Goal: Information Seeking & Learning: Learn about a topic

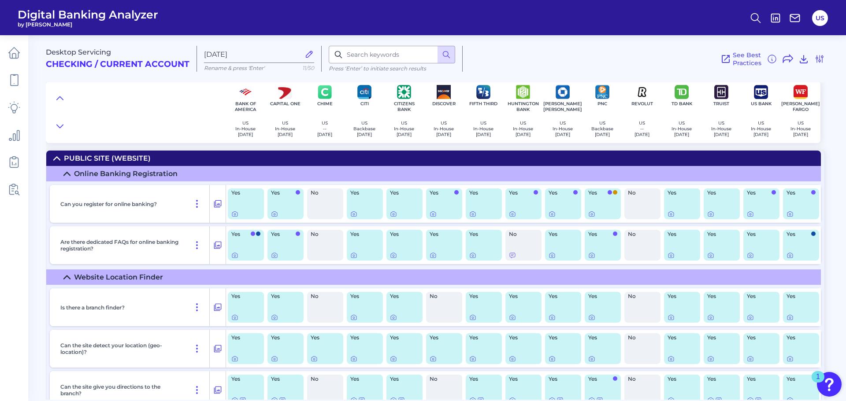
scroll to position [3056, 0]
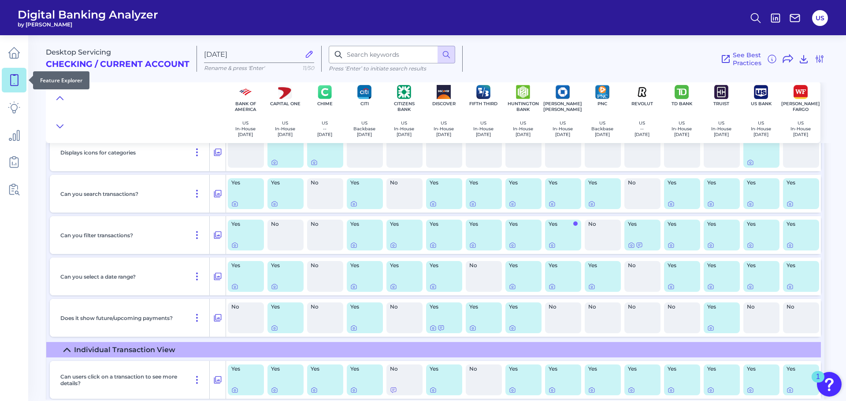
click at [19, 74] on icon at bounding box center [14, 80] width 12 height 12
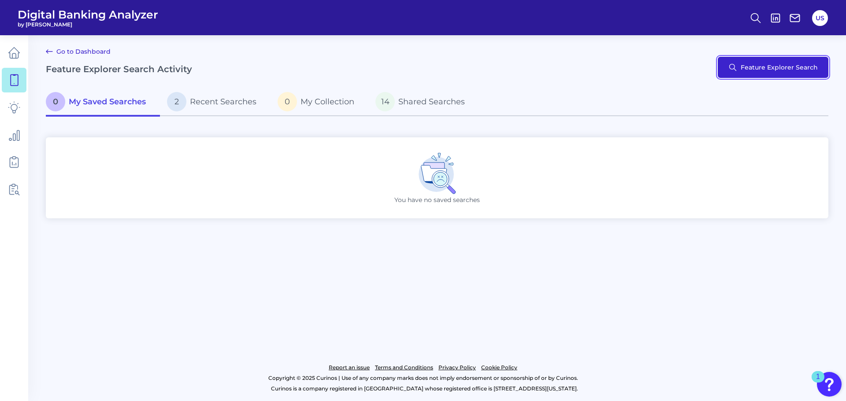
click at [728, 74] on button "Feature Explorer Search" at bounding box center [772, 67] width 111 height 21
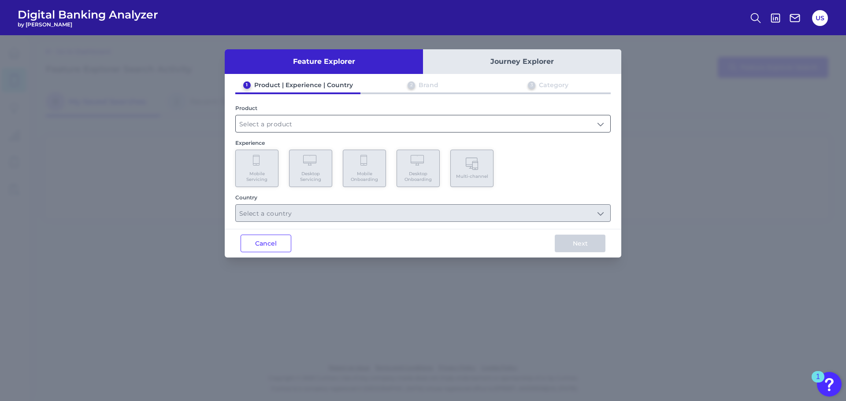
click at [294, 122] on input "text" at bounding box center [423, 123] width 374 height 17
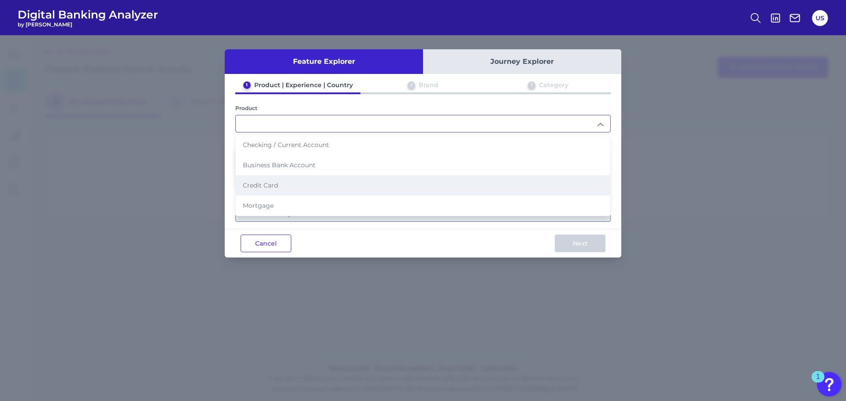
click at [288, 190] on li "Credit Card" at bounding box center [423, 185] width 374 height 20
type input "Credit Card"
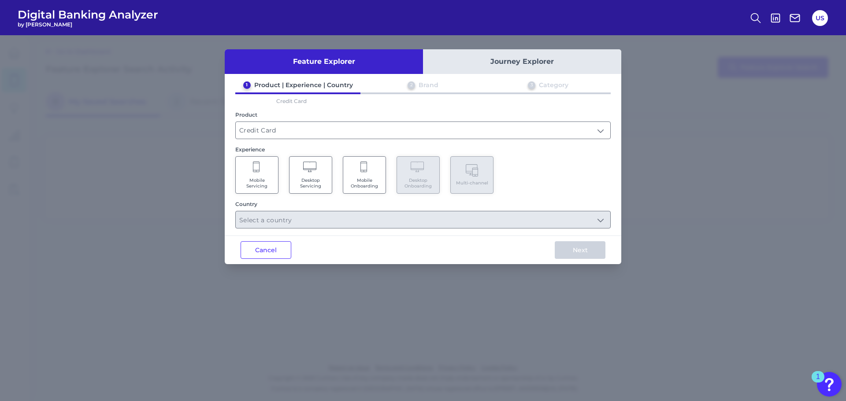
click at [262, 180] on span "Mobile Servicing" at bounding box center [256, 182] width 33 height 11
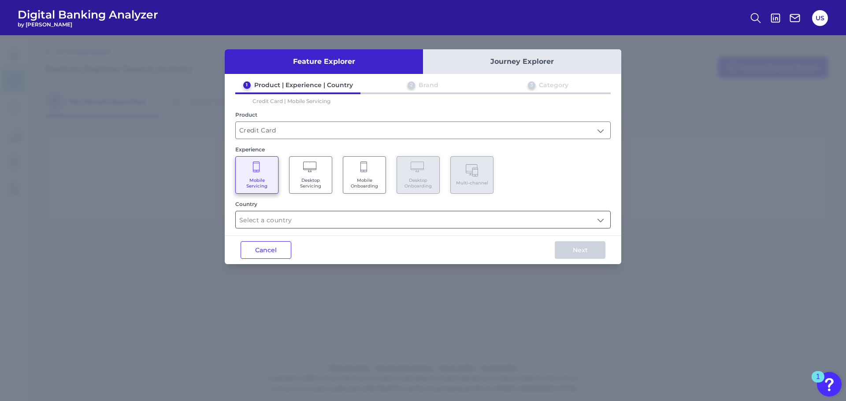
click at [344, 216] on input "text" at bounding box center [423, 219] width 374 height 17
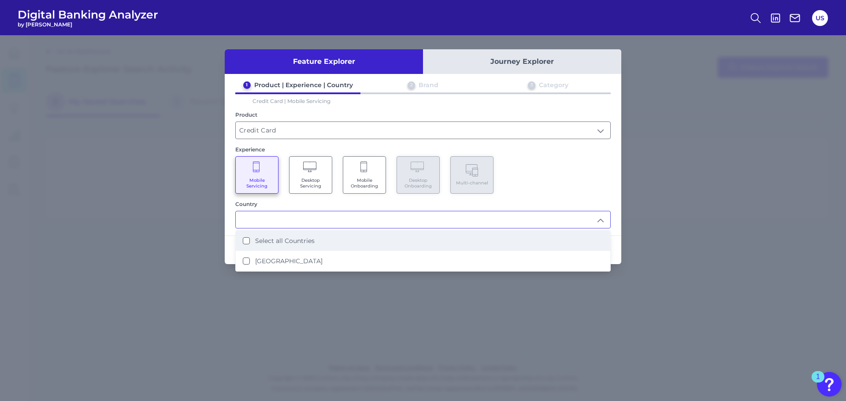
click at [330, 241] on li "Select all Countries" at bounding box center [423, 241] width 374 height 20
type input "Select all Countries"
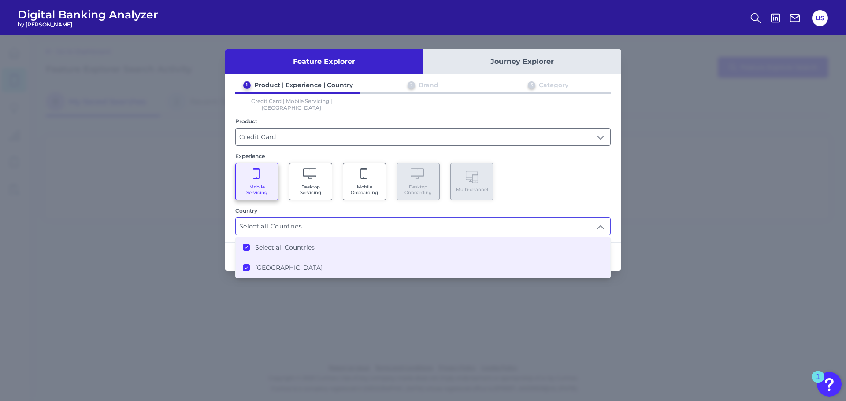
click at [559, 313] on div "Feature Explorer Journey Explorer 1 Product | Experience | Country 2 Brand 3 Ca…" at bounding box center [423, 218] width 846 height 366
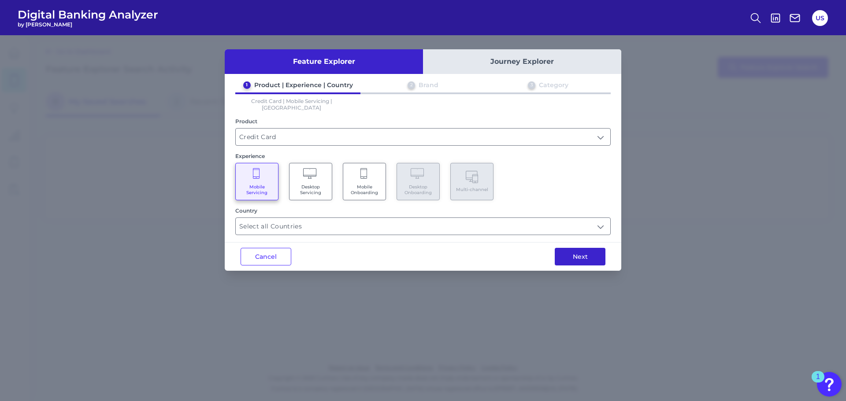
click at [582, 248] on button "Next" at bounding box center [579, 257] width 51 height 18
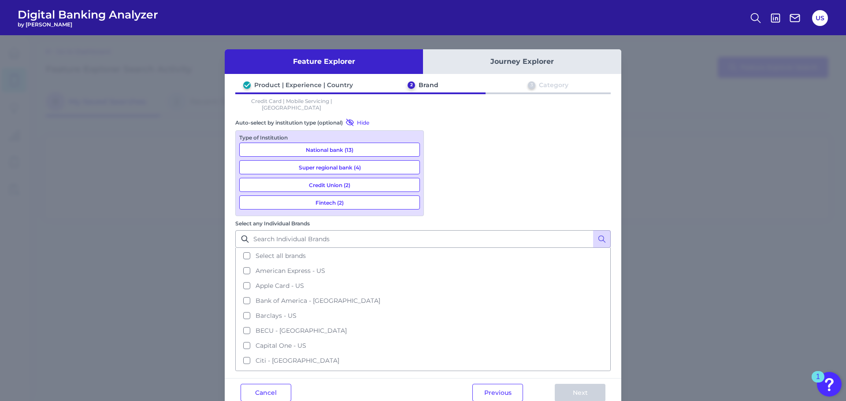
click at [384, 145] on button "National bank (13)" at bounding box center [329, 150] width 181 height 14
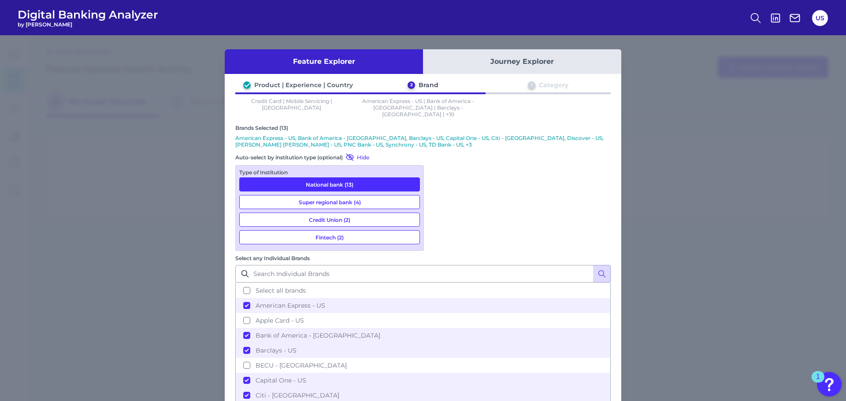
click at [370, 197] on button "Super regional bank (4)" at bounding box center [329, 202] width 181 height 14
click at [364, 213] on button "Credit Union (2)" at bounding box center [329, 220] width 181 height 14
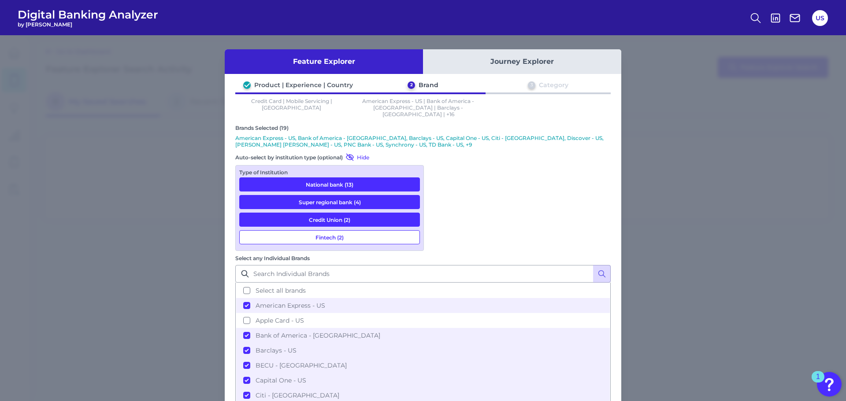
click at [358, 230] on button "Fintech (2)" at bounding box center [329, 237] width 181 height 14
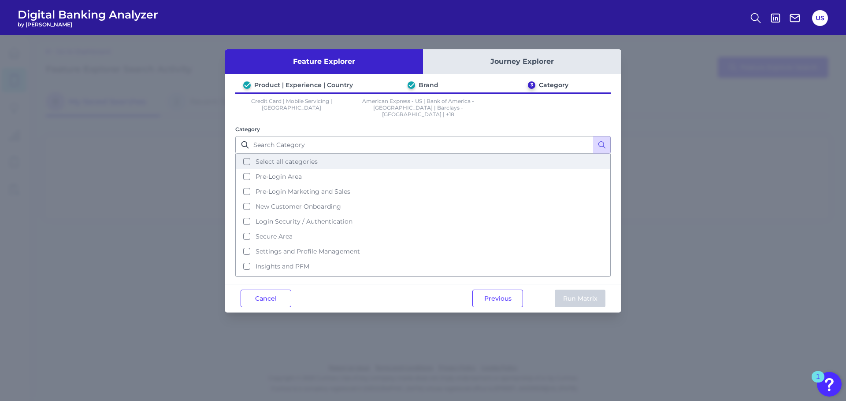
click at [300, 158] on span "Select all categories" at bounding box center [286, 162] width 62 height 8
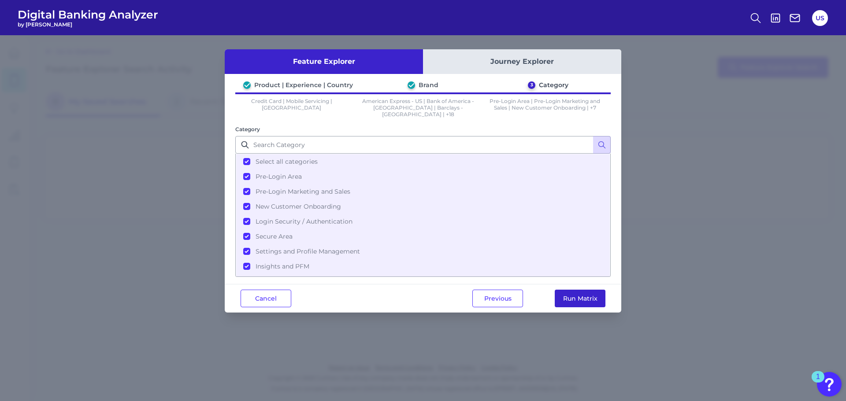
click at [568, 293] on button "Run Matrix" at bounding box center [579, 299] width 51 height 18
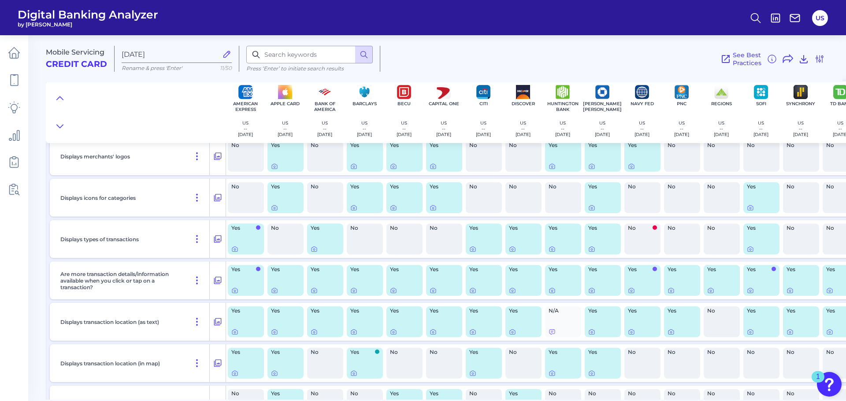
scroll to position [3241, 0]
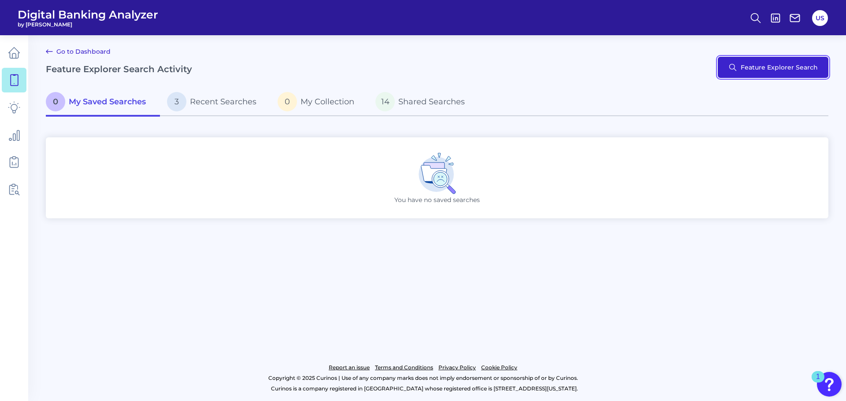
click at [784, 69] on button "Feature Explorer Search" at bounding box center [772, 67] width 111 height 21
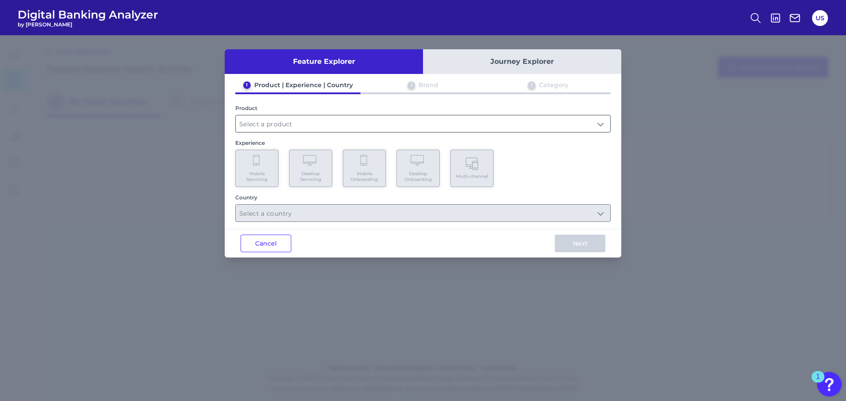
click at [306, 127] on input "text" at bounding box center [423, 123] width 374 height 17
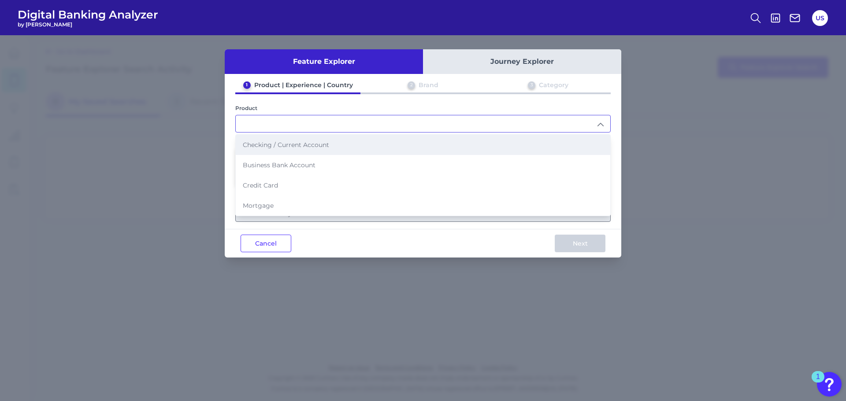
click at [297, 143] on span "Checking / Current Account" at bounding box center [286, 145] width 86 height 8
type input "Checking / Current Account"
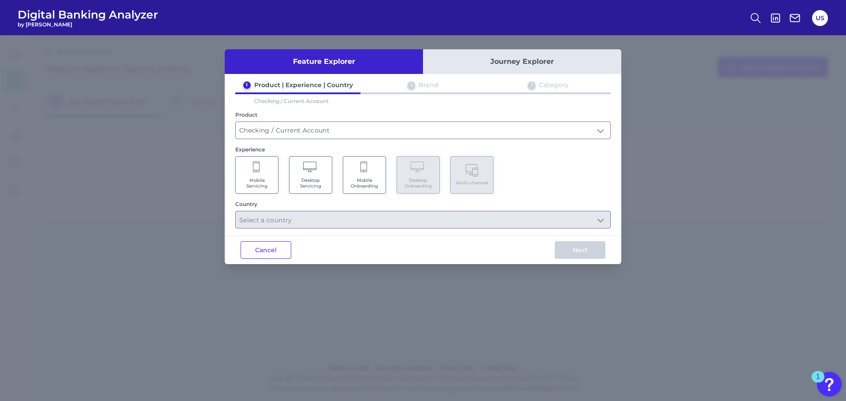
click at [266, 172] on Servicing "Mobile Servicing" at bounding box center [256, 174] width 43 height 37
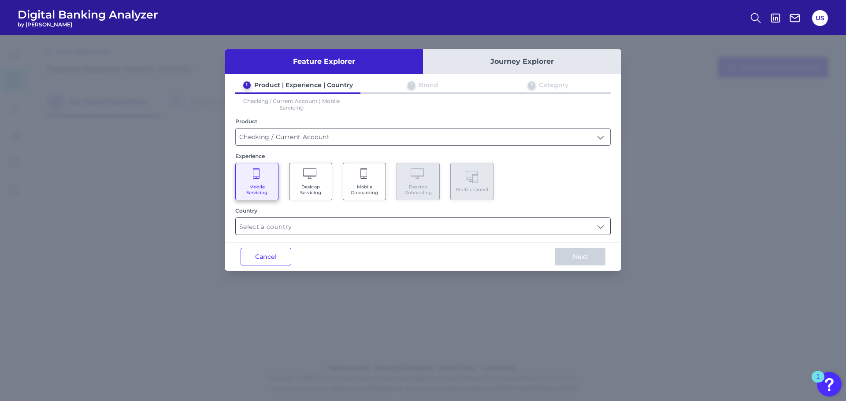
click at [307, 225] on input "text" at bounding box center [423, 226] width 374 height 17
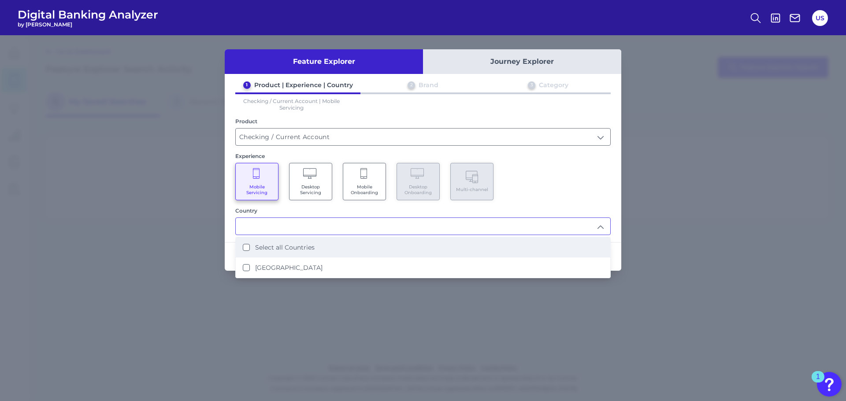
click at [303, 254] on li "Select all Countries" at bounding box center [423, 247] width 374 height 20
type input "Select all Countries"
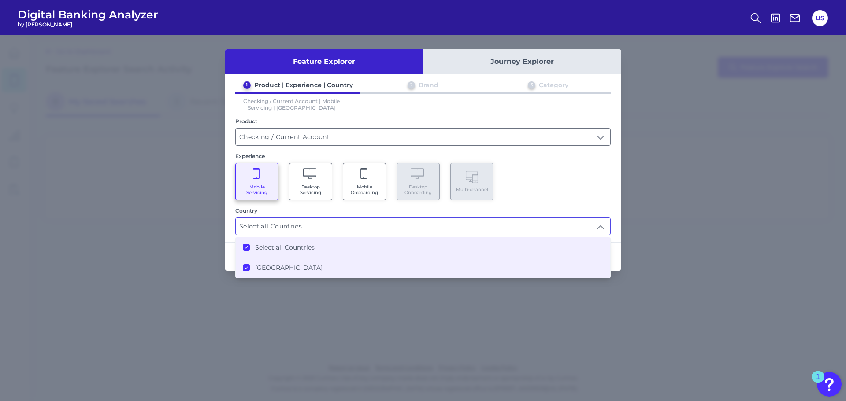
click at [570, 324] on div "Feature Explorer Journey Explorer 1 Product | Experience | Country 2 Brand 3 Ca…" at bounding box center [423, 218] width 846 height 366
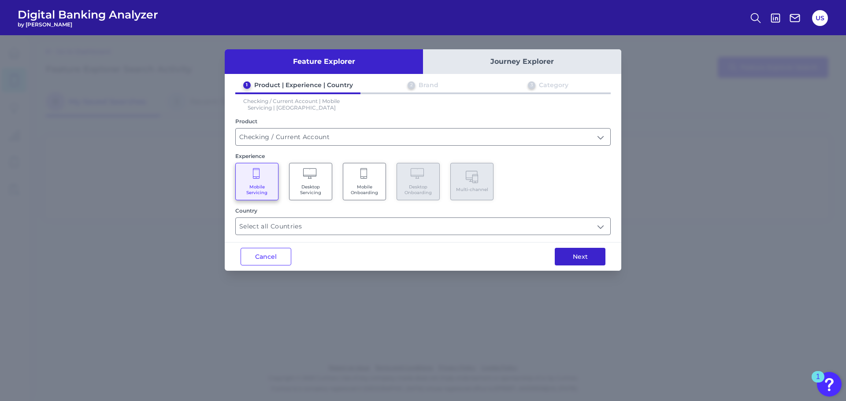
click at [595, 257] on button "Next" at bounding box center [579, 257] width 51 height 18
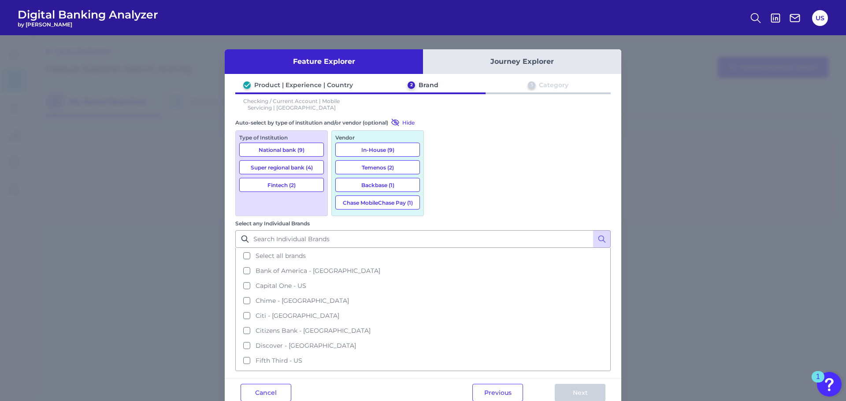
click at [286, 145] on button "National bank (9)" at bounding box center [281, 150] width 85 height 14
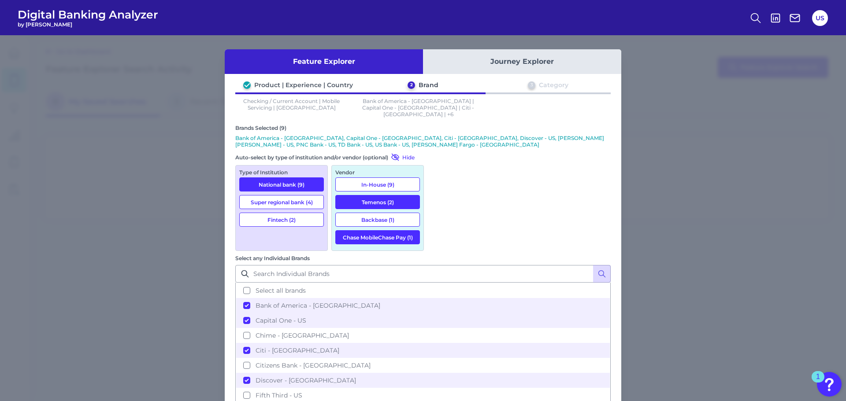
click at [277, 200] on button "Super regional bank (4)" at bounding box center [281, 202] width 85 height 14
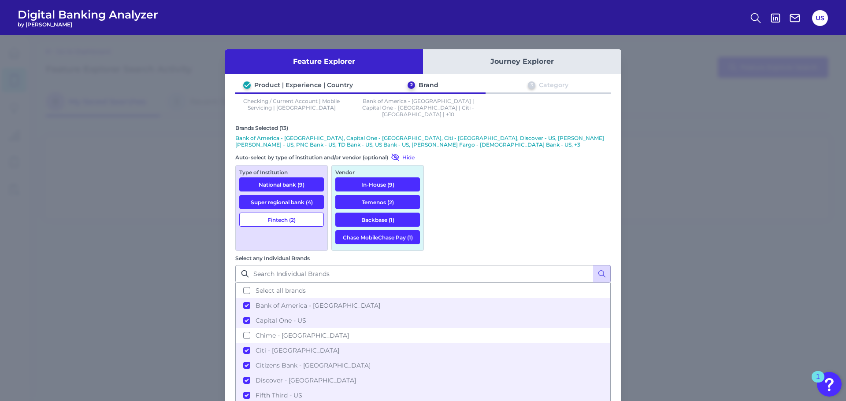
click at [276, 215] on button "Fintech (2)" at bounding box center [281, 220] width 85 height 14
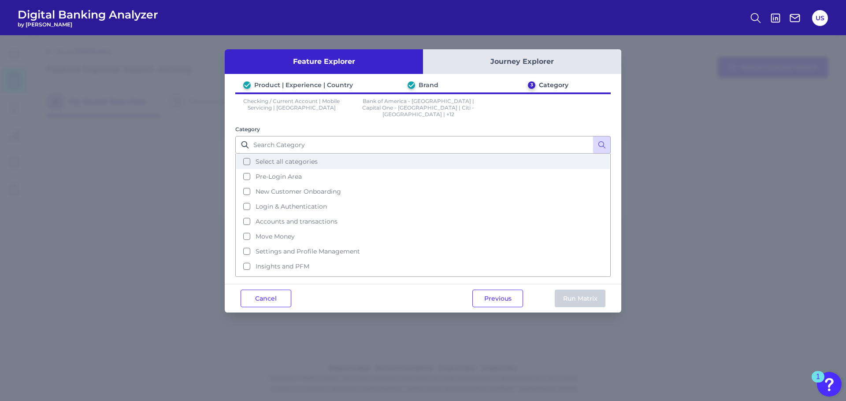
click at [343, 155] on button "Select all categories" at bounding box center [422, 161] width 373 height 15
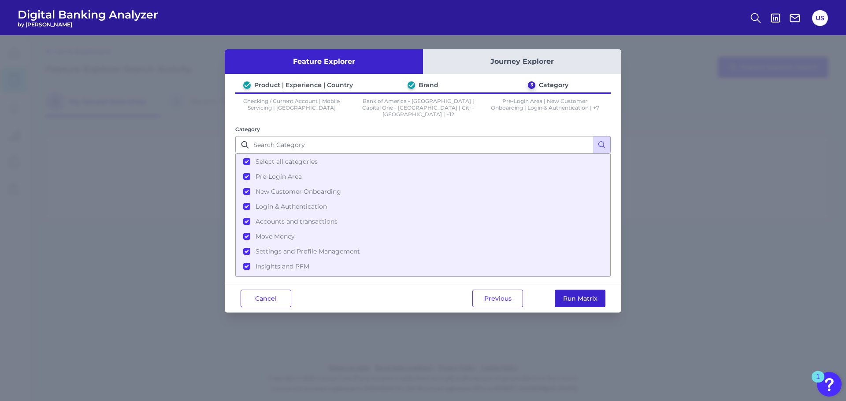
click at [575, 296] on button "Run Matrix" at bounding box center [579, 299] width 51 height 18
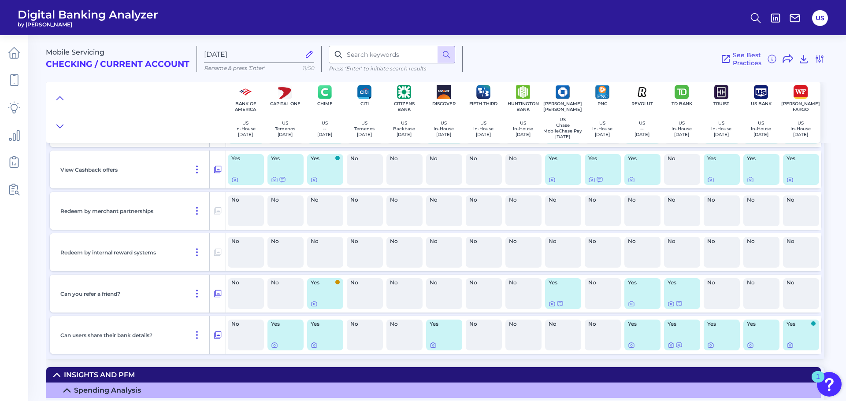
scroll to position [10304, 0]
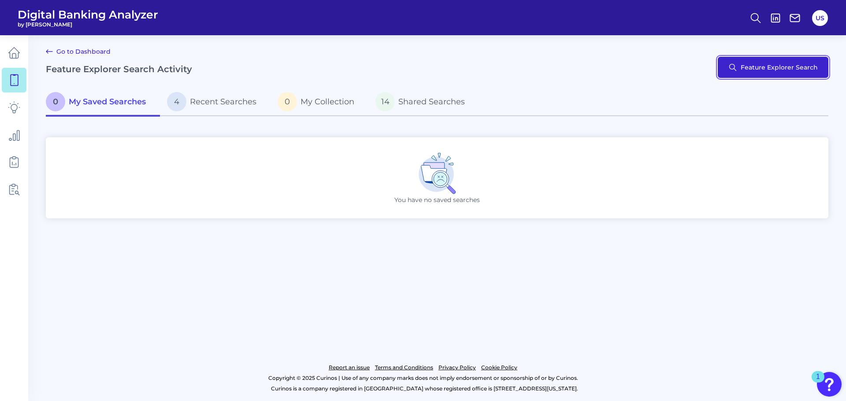
click at [773, 63] on button "Feature Explorer Search" at bounding box center [772, 67] width 111 height 21
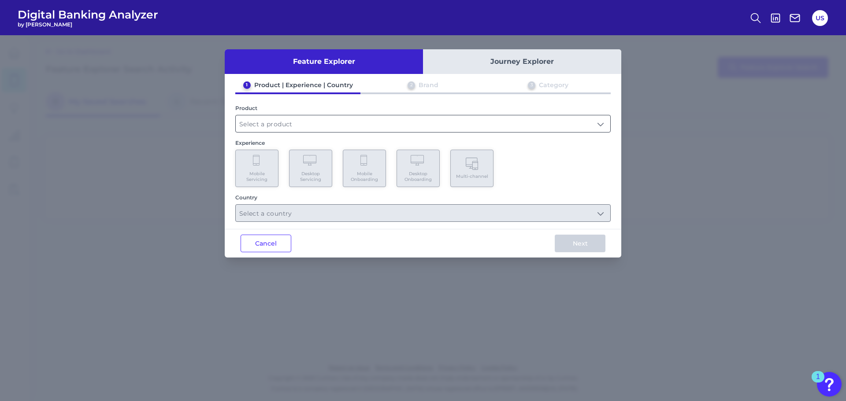
click at [307, 122] on input "text" at bounding box center [423, 123] width 374 height 17
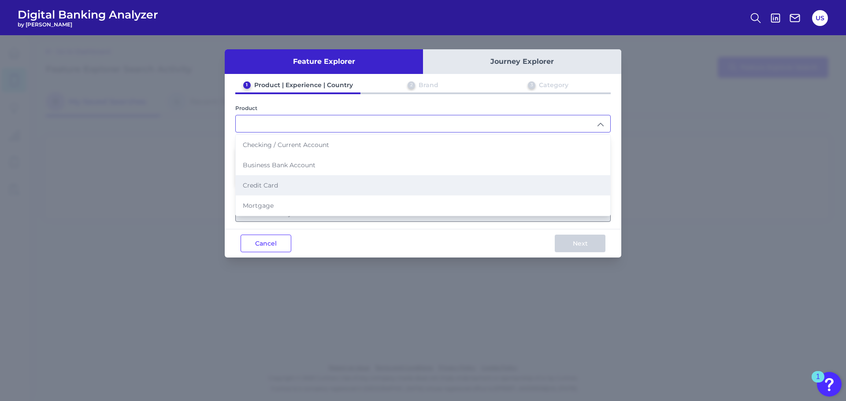
click at [286, 187] on li "Credit Card" at bounding box center [423, 185] width 374 height 20
type input "Credit Card"
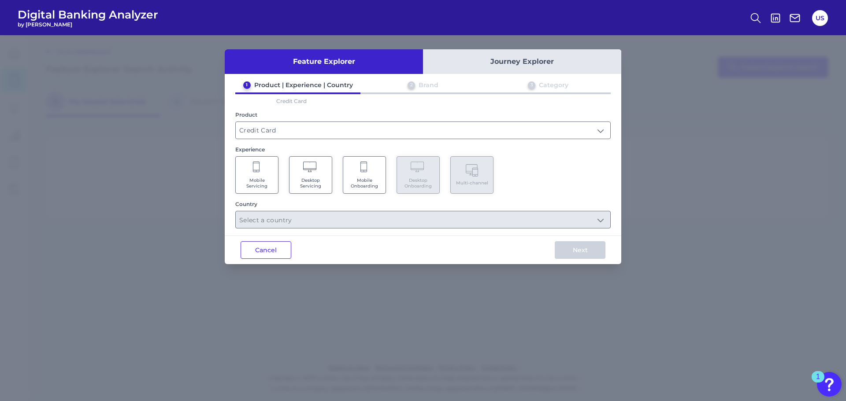
click at [255, 179] on span "Mobile Servicing" at bounding box center [256, 182] width 33 height 11
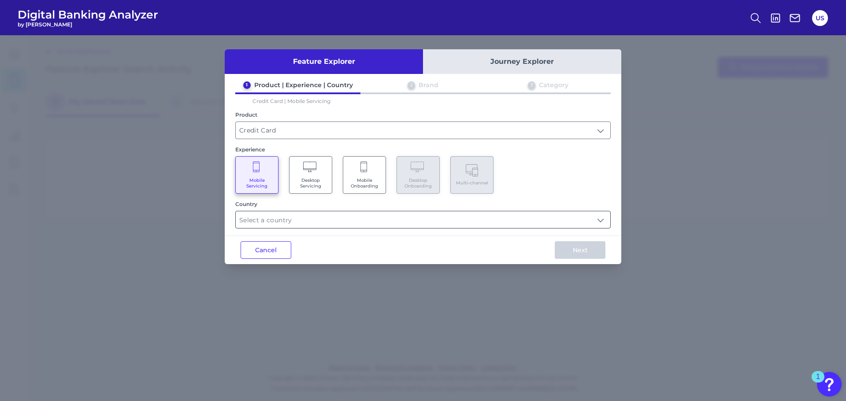
click at [272, 222] on input "text" at bounding box center [423, 219] width 374 height 17
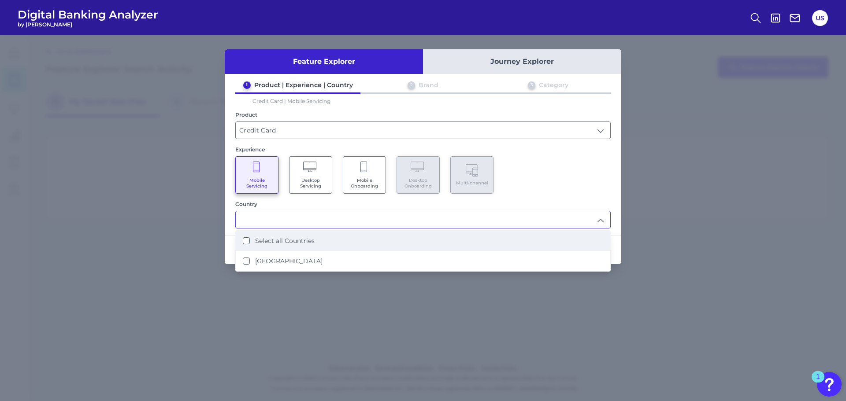
click at [277, 246] on li "Select all Countries" at bounding box center [423, 241] width 374 height 20
type input "Select all Countries"
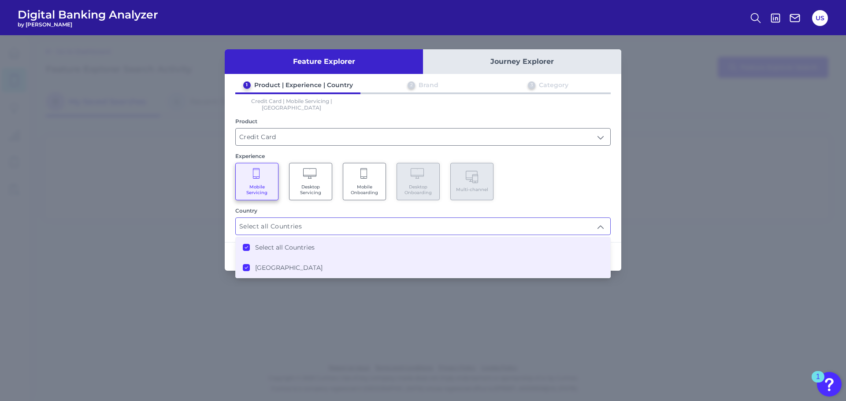
click at [587, 314] on div "Feature Explorer Journey Explorer 1 Product | Experience | Country 2 Brand 3 Ca…" at bounding box center [423, 218] width 846 height 366
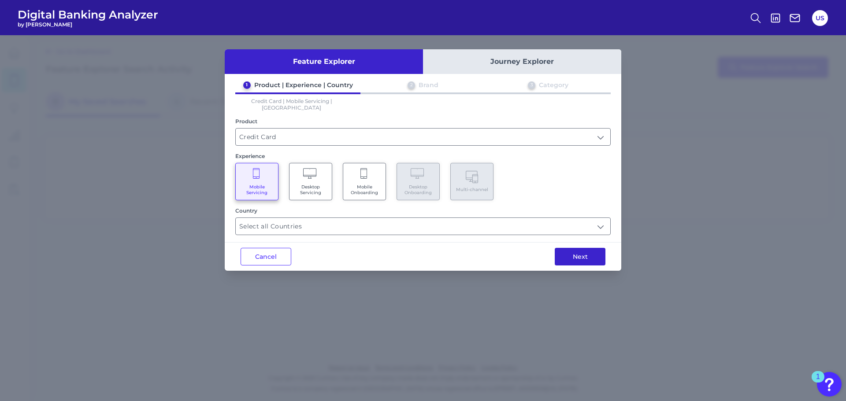
click at [588, 248] on button "Next" at bounding box center [579, 257] width 51 height 18
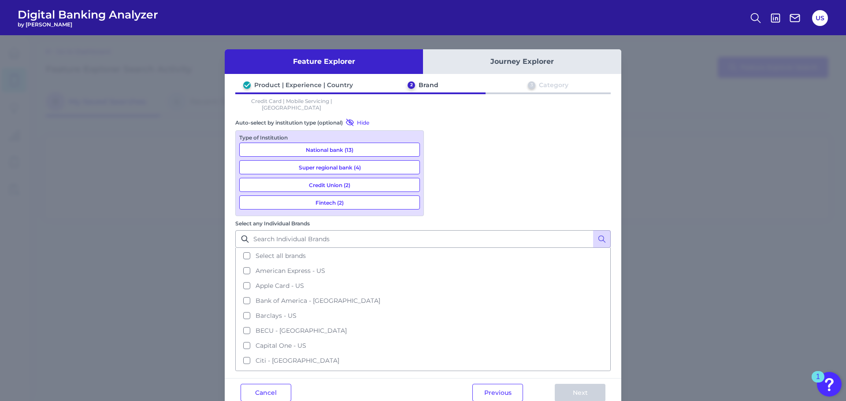
click at [297, 151] on div "Type of Institution National bank (13) Super regional bank (4) Credit Union (2)…" at bounding box center [329, 173] width 188 height 86
click at [296, 145] on button "National bank (13)" at bounding box center [329, 150] width 181 height 14
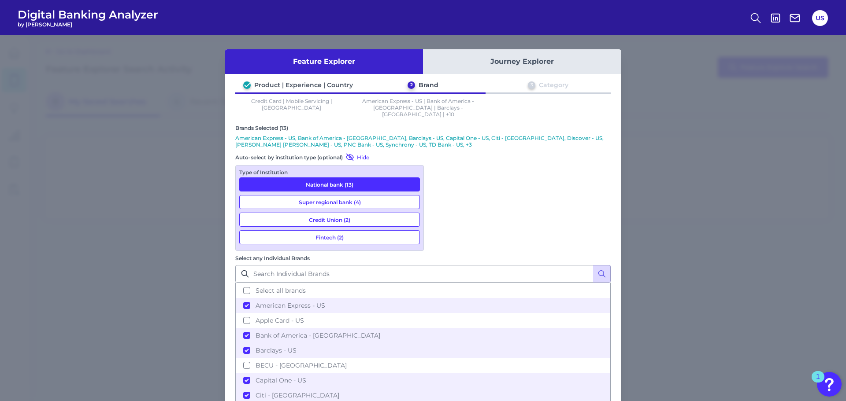
click at [292, 196] on button "Super regional bank (4)" at bounding box center [329, 202] width 181 height 14
click at [295, 213] on button "Credit Union (2)" at bounding box center [329, 220] width 181 height 14
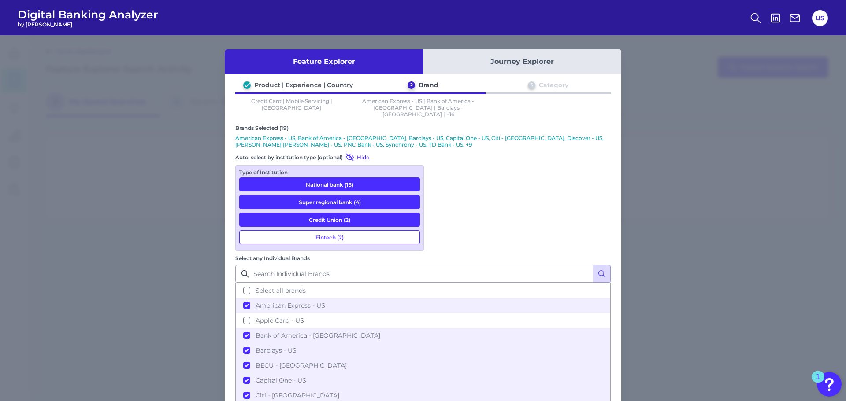
click at [301, 230] on button "Fintech (2)" at bounding box center [329, 237] width 181 height 14
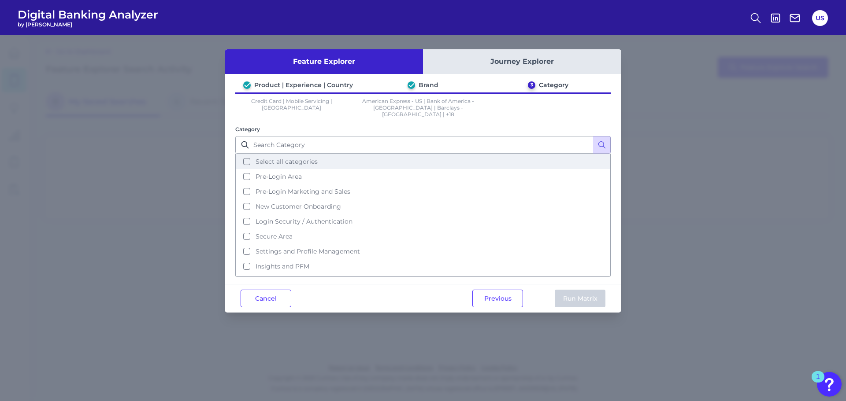
click at [340, 157] on button "Select all categories" at bounding box center [422, 161] width 373 height 15
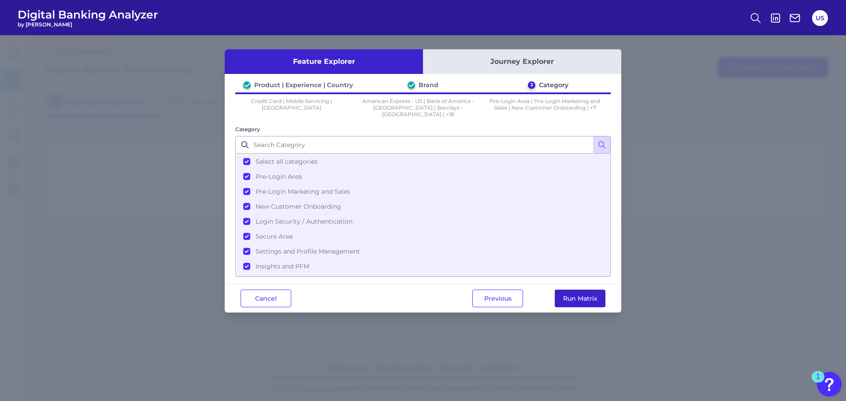
click at [589, 292] on button "Run Matrix" at bounding box center [579, 299] width 51 height 18
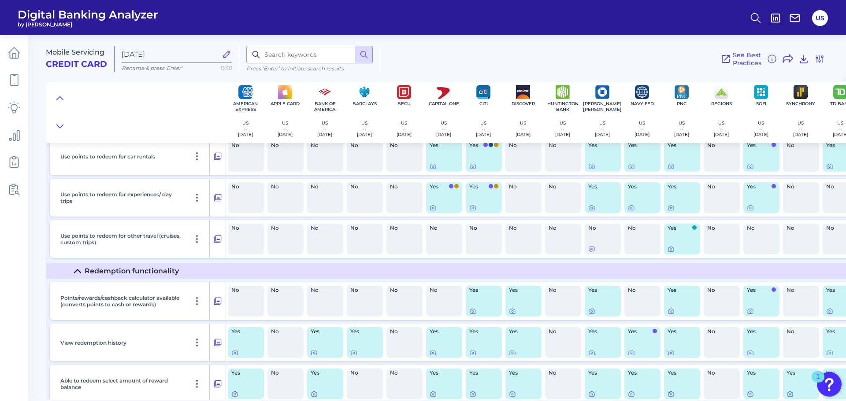
scroll to position [9203, 0]
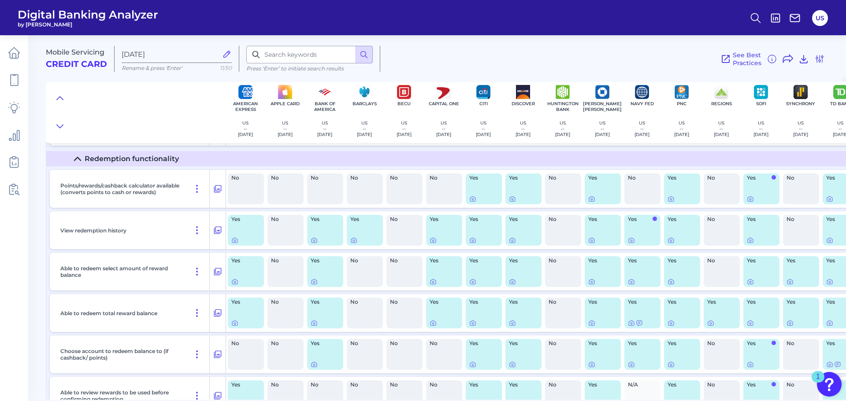
click at [159, 112] on div at bounding box center [136, 112] width 180 height 62
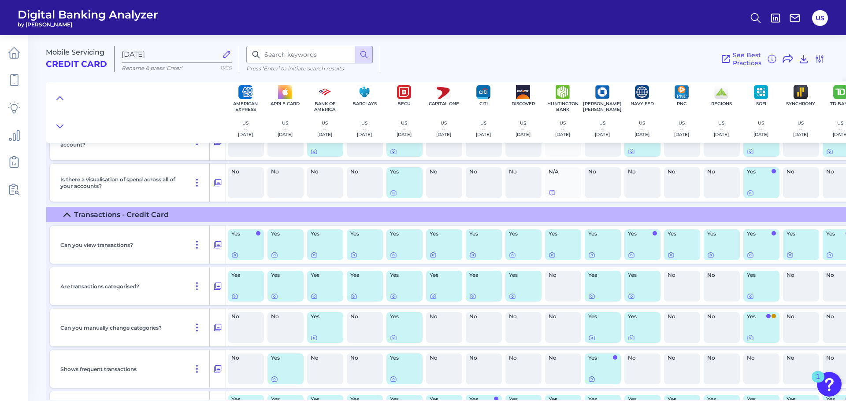
scroll to position [2587, 0]
